Goal: Find specific page/section: Find specific page/section

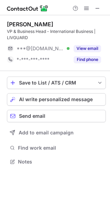
scroll to position [157, 110]
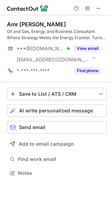
scroll to position [168, 111]
click at [95, 7] on button at bounding box center [98, 8] width 8 height 8
